Goal: Task Accomplishment & Management: Manage account settings

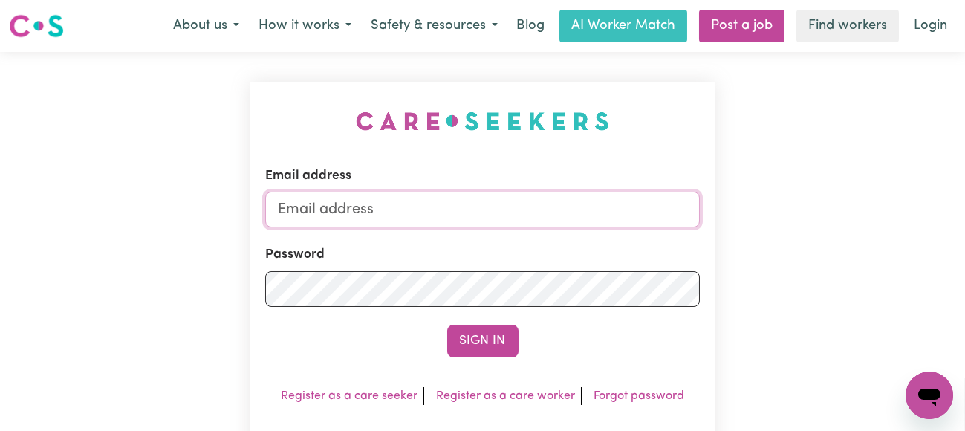
click at [469, 212] on input "Email address" at bounding box center [482, 210] width 435 height 36
click at [414, 213] on input "Email address" at bounding box center [482, 210] width 435 height 36
type input "[EMAIL_ADDRESS][PERSON_NAME][DOMAIN_NAME]"
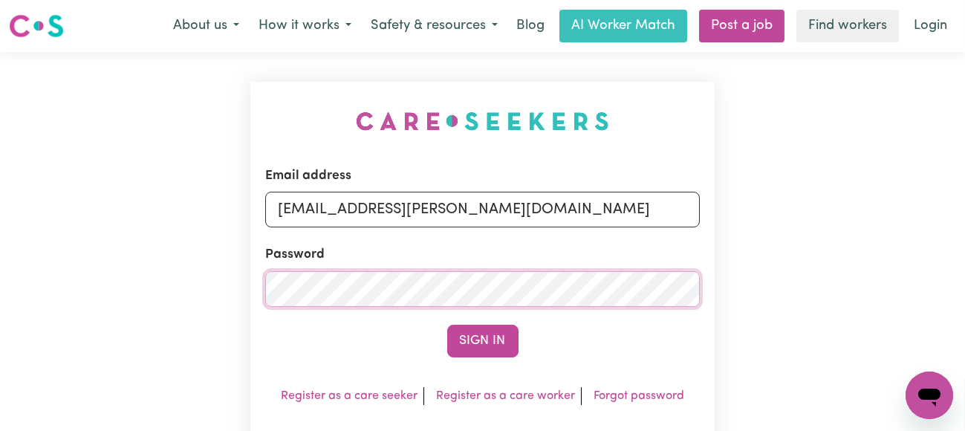
click at [447, 324] on button "Sign In" at bounding box center [482, 340] width 71 height 33
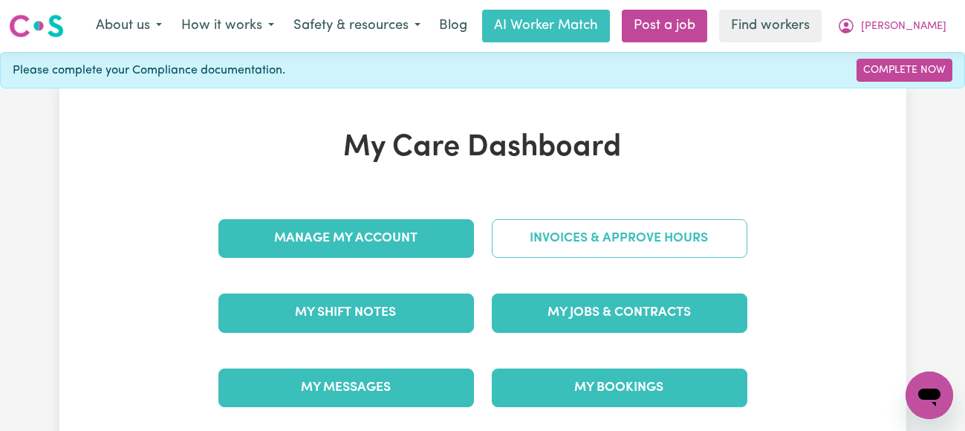
click at [559, 242] on link "Invoices & Approve Hours" at bounding box center [619, 238] width 255 height 39
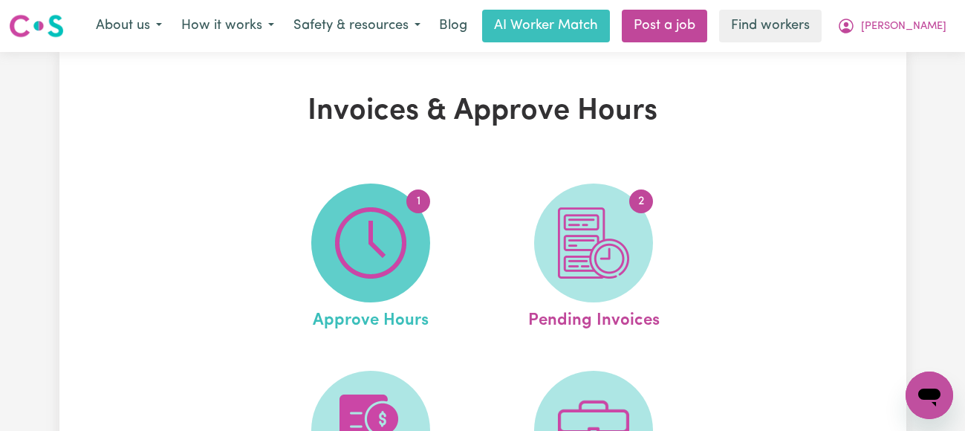
click at [385, 242] on img at bounding box center [370, 242] width 71 height 71
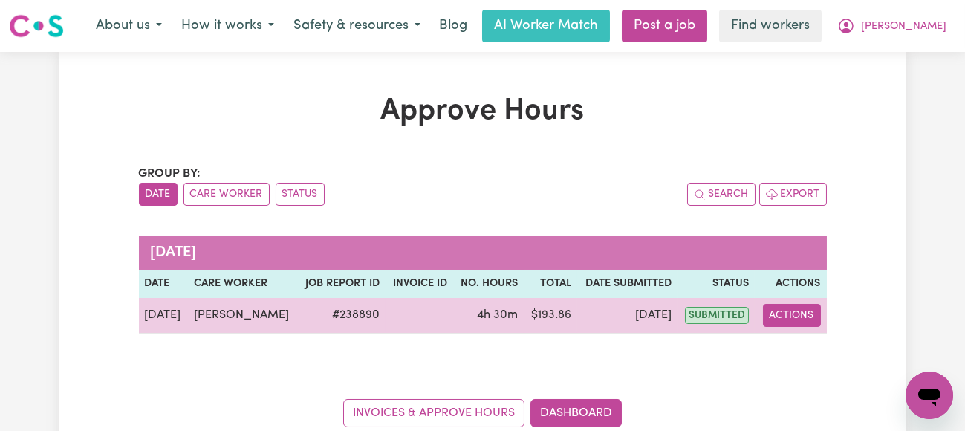
click at [798, 311] on button "Actions" at bounding box center [792, 315] width 58 height 23
click at [810, 345] on link "View Job Report" at bounding box center [829, 349] width 127 height 30
select select "pm"
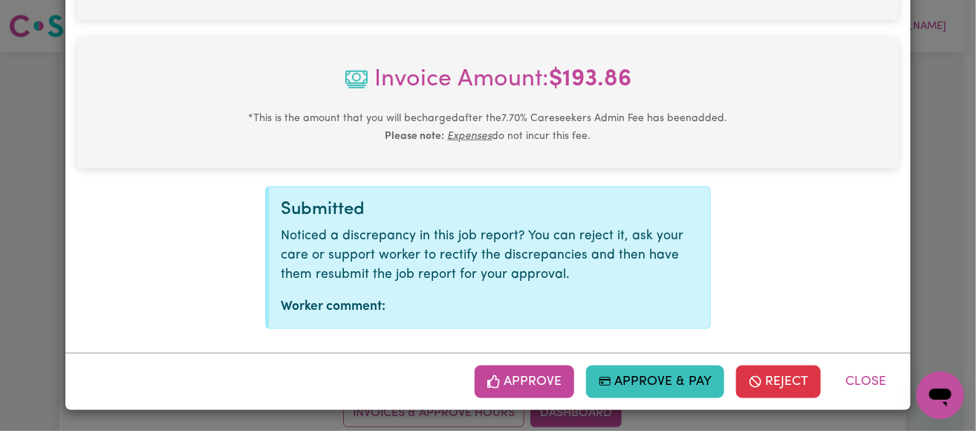
scroll to position [714, 0]
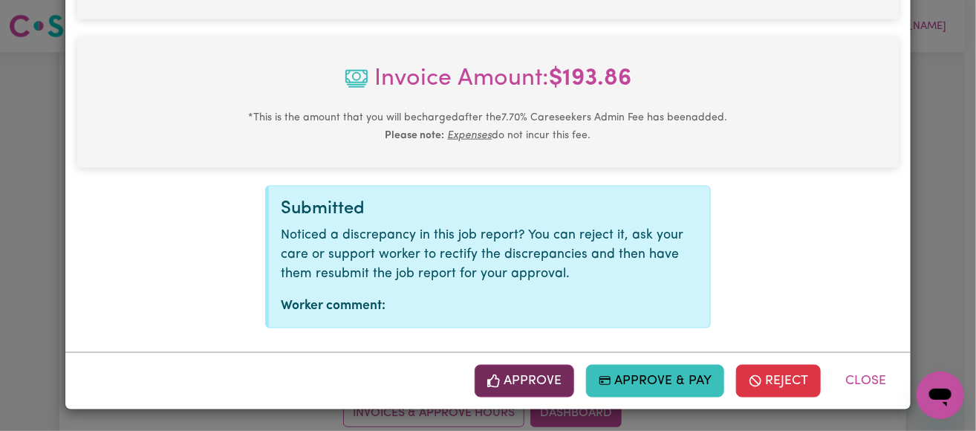
click at [522, 388] on button "Approve" at bounding box center [523, 381] width 99 height 33
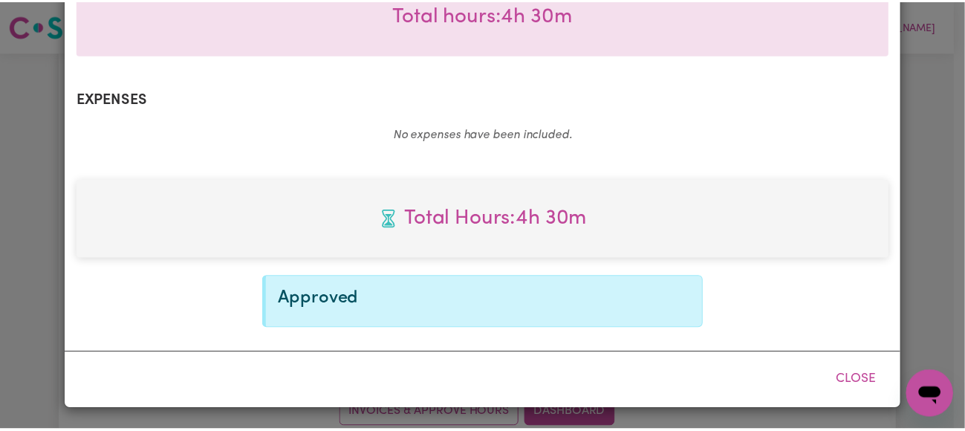
scroll to position [474, 0]
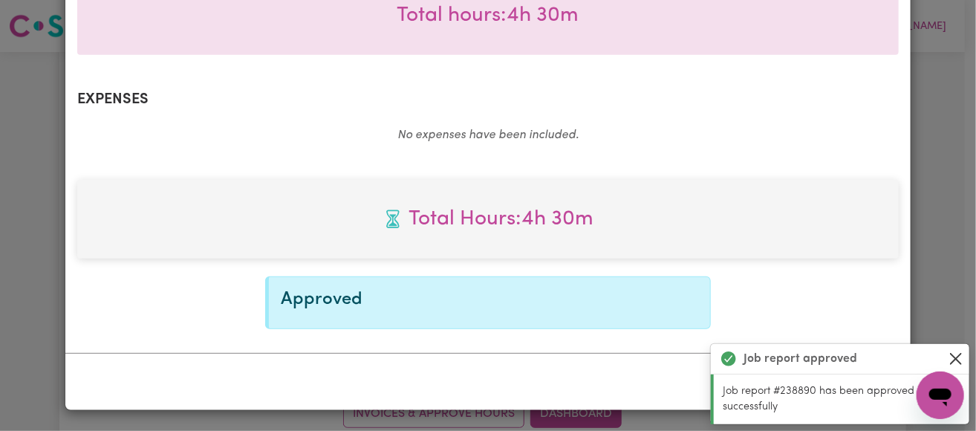
click at [958, 356] on button "Close" at bounding box center [956, 359] width 18 height 18
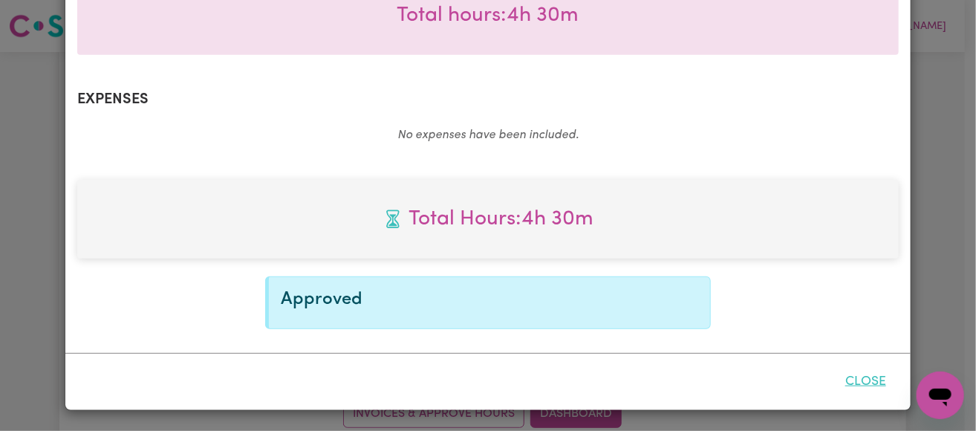
click at [855, 375] on button "Close" at bounding box center [865, 381] width 66 height 33
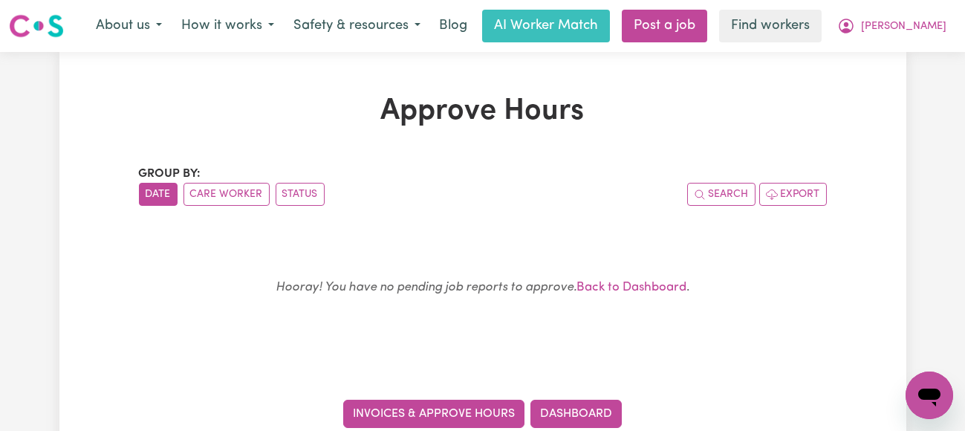
click at [474, 418] on link "Invoices & Approve Hours" at bounding box center [433, 413] width 181 height 28
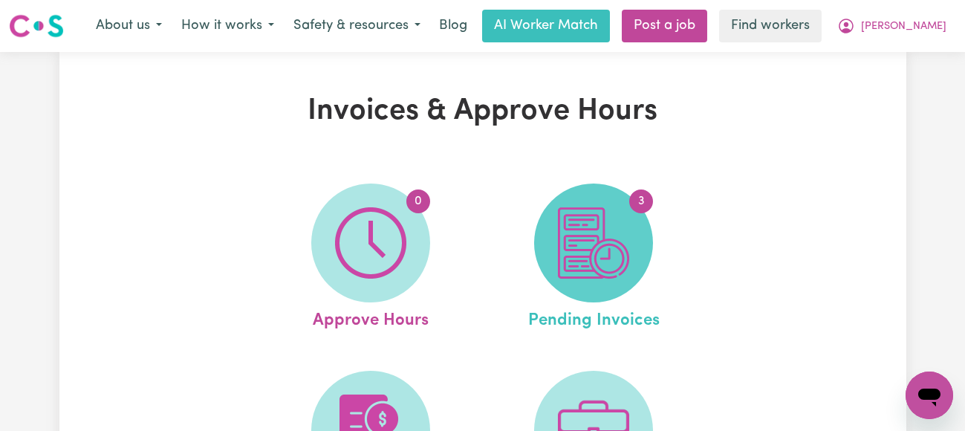
click at [584, 247] on img at bounding box center [593, 242] width 71 height 71
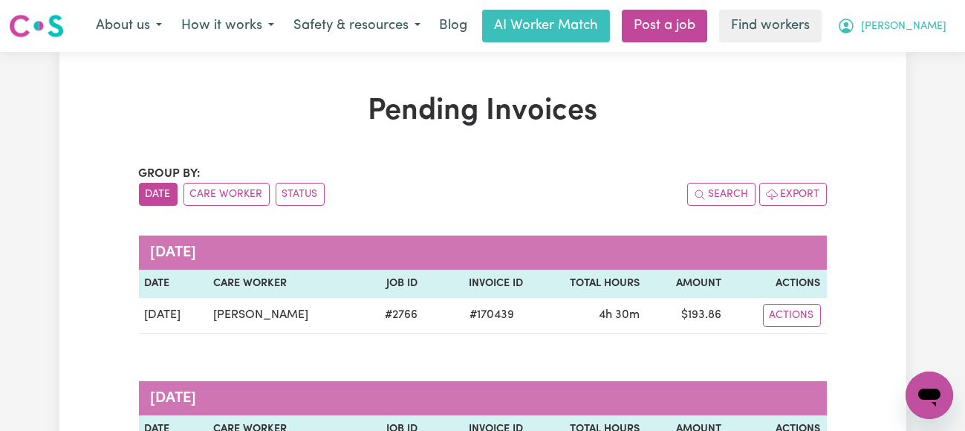
click at [924, 30] on span "[PERSON_NAME]" at bounding box center [903, 27] width 85 height 16
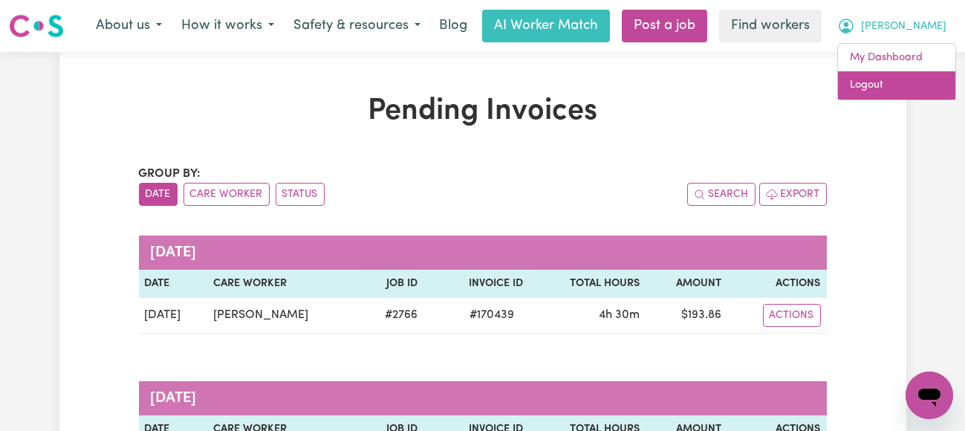
click at [864, 85] on link "Logout" at bounding box center [896, 85] width 117 height 28
